Goal: Task Accomplishment & Management: Use online tool/utility

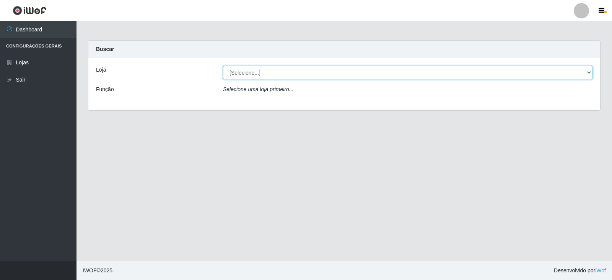
click at [395, 73] on select "[Selecione...] SuperFácil Atacado - [GEOGRAPHIC_DATA]" at bounding box center [407, 72] width 369 height 13
select select "504"
click at [223, 66] on select "[Selecione...] SuperFácil Atacado - [GEOGRAPHIC_DATA]" at bounding box center [407, 72] width 369 height 13
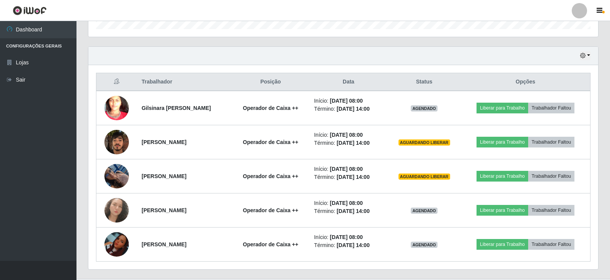
scroll to position [262, 0]
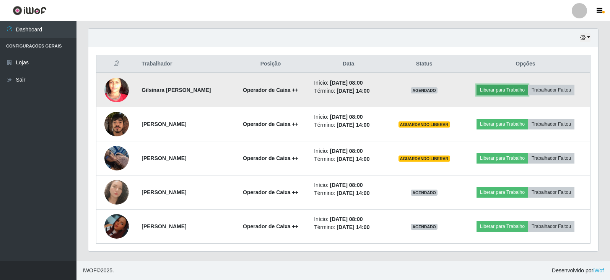
click at [395, 90] on button "Liberar para Trabalho" at bounding box center [502, 90] width 52 height 11
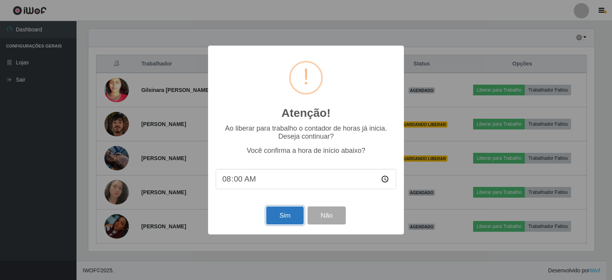
click at [291, 213] on button "Sim" at bounding box center [284, 215] width 37 height 18
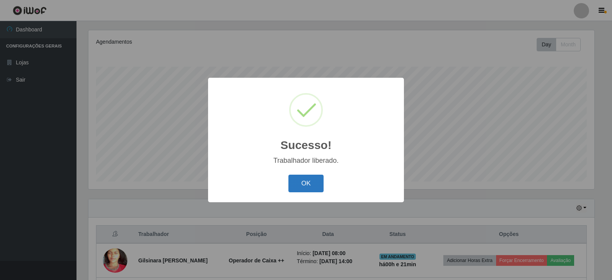
drag, startPoint x: 305, startPoint y: 182, endPoint x: 316, endPoint y: 182, distance: 10.7
click at [307, 182] on button "OK" at bounding box center [306, 183] width 36 height 18
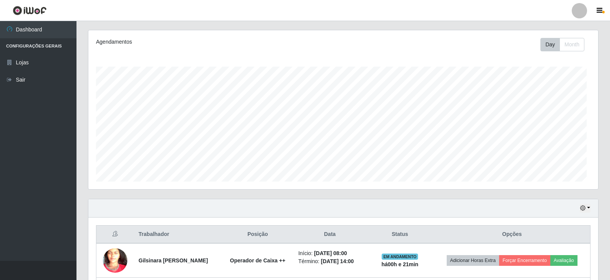
scroll to position [159, 510]
drag, startPoint x: 609, startPoint y: 55, endPoint x: 611, endPoint y: 64, distance: 9.3
click at [395, 64] on html "Perfil Alterar Senha Sair Dashboard Configurações Gerais Lojas Sair Carregando.…" at bounding box center [305, 179] width 610 height 542
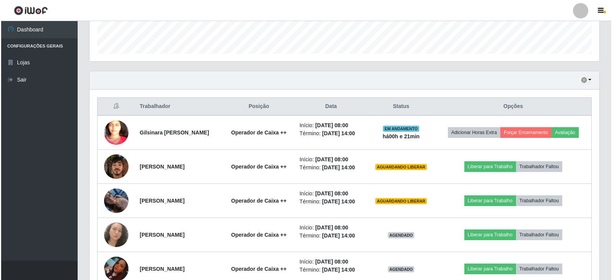
scroll to position [228, 0]
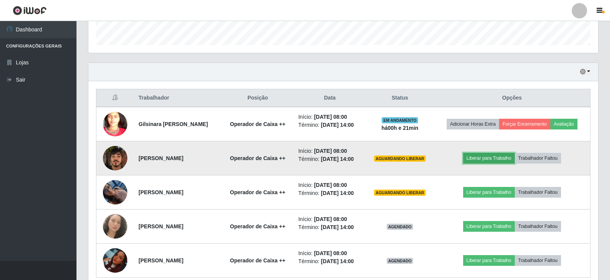
click at [395, 159] on button "Liberar para Trabalho" at bounding box center [489, 158] width 52 height 11
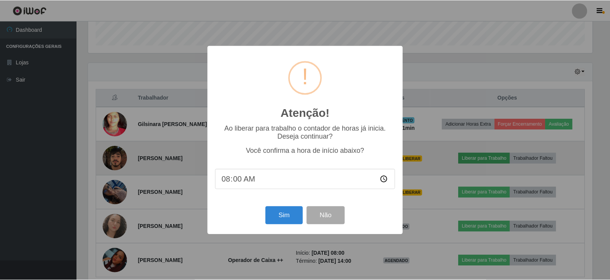
scroll to position [159, 506]
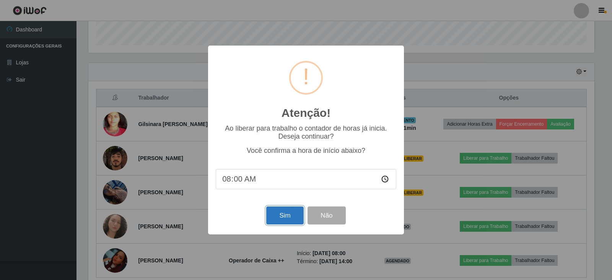
click at [280, 216] on button "Sim" at bounding box center [284, 215] width 37 height 18
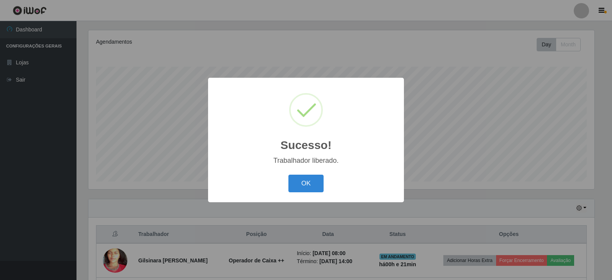
drag, startPoint x: 611, startPoint y: 123, endPoint x: 471, endPoint y: 139, distance: 141.7
click at [395, 133] on div "Sucesso! × Trabalhador liberado. OK Cancel" at bounding box center [306, 140] width 612 height 280
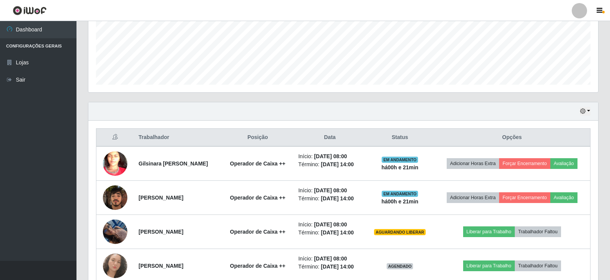
scroll to position [262, 0]
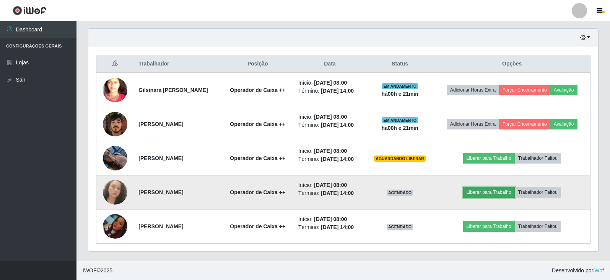
click at [395, 188] on button "Liberar para Trabalho" at bounding box center [489, 192] width 52 height 11
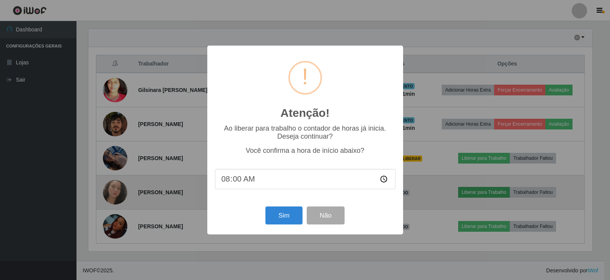
scroll to position [159, 506]
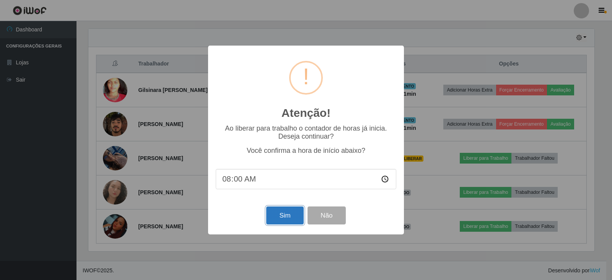
click at [295, 213] on button "Sim" at bounding box center [284, 215] width 37 height 18
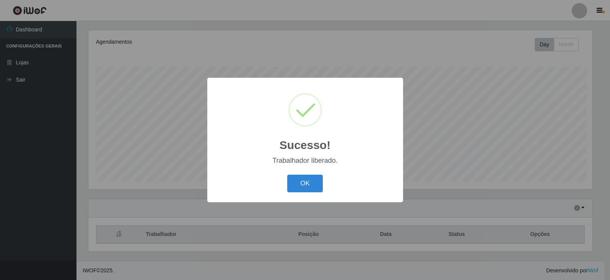
scroll to position [0, 0]
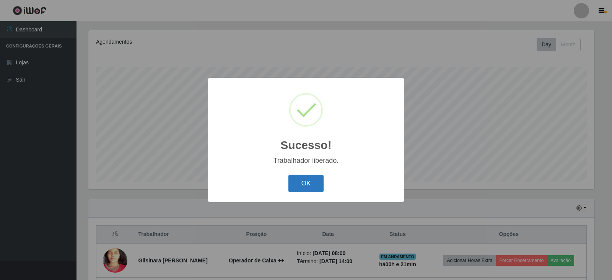
click at [315, 186] on button "OK" at bounding box center [306, 183] width 36 height 18
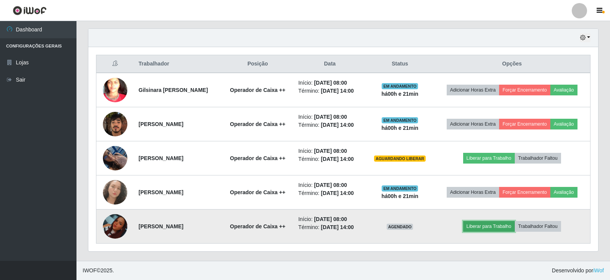
click at [395, 224] on button "Liberar para Trabalho" at bounding box center [489, 226] width 52 height 11
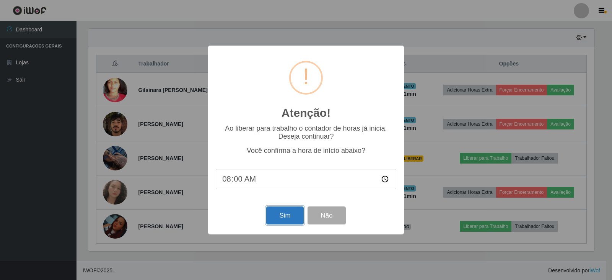
click at [284, 217] on button "Sim" at bounding box center [284, 215] width 37 height 18
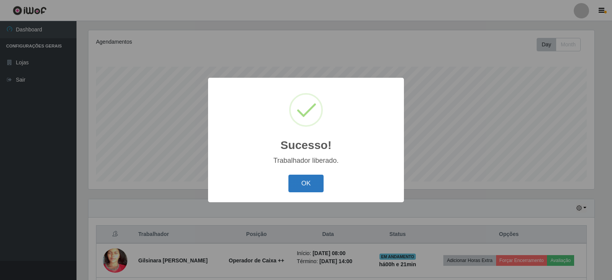
click at [305, 183] on button "OK" at bounding box center [306, 183] width 36 height 18
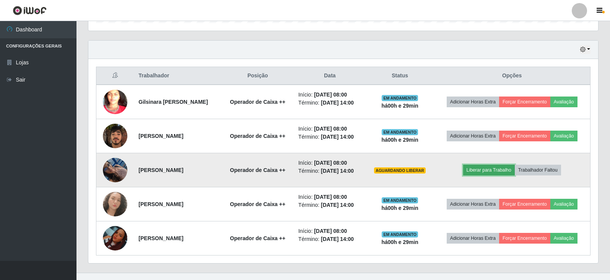
click at [395, 171] on button "Liberar para Trabalho" at bounding box center [489, 169] width 52 height 11
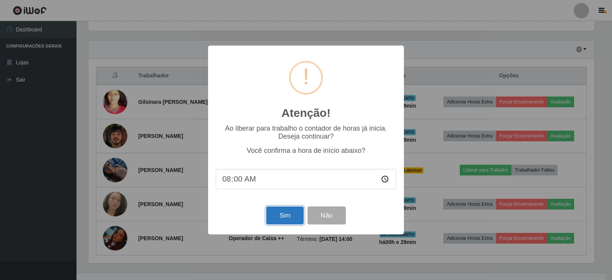
click at [284, 212] on button "Sim" at bounding box center [284, 215] width 37 height 18
